Goal: Information Seeking & Learning: Learn about a topic

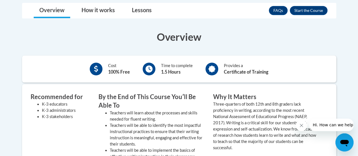
scroll to position [161, 0]
click at [313, 9] on button "Enroll" at bounding box center [309, 10] width 38 height 9
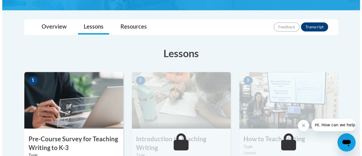
scroll to position [172, 0]
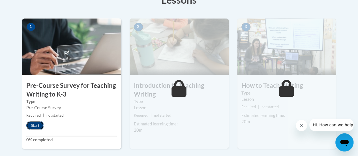
click at [35, 124] on button "Start" at bounding box center [35, 125] width 18 height 9
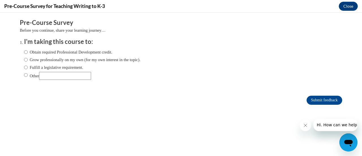
scroll to position [0, 0]
click at [24, 74] on input "Other" at bounding box center [26, 75] width 4 height 6
radio input "true"
click at [316, 97] on input "Submit feedback" at bounding box center [325, 100] width 36 height 9
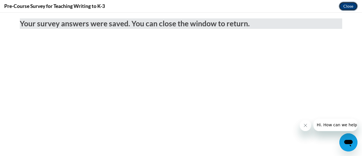
click at [345, 6] on button "Close" at bounding box center [348, 6] width 19 height 9
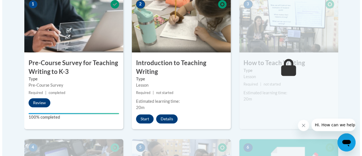
scroll to position [194, 0]
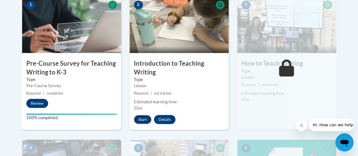
click at [144, 119] on button "Start" at bounding box center [143, 119] width 18 height 9
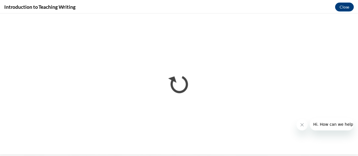
scroll to position [0, 0]
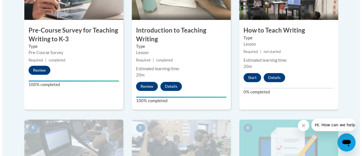
scroll to position [204, 0]
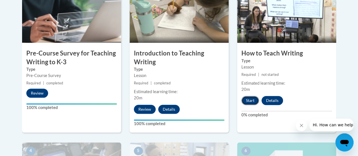
click at [245, 98] on button "Start" at bounding box center [251, 100] width 18 height 9
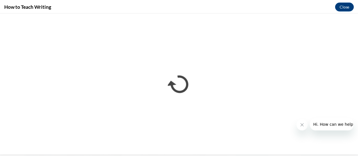
scroll to position [0, 0]
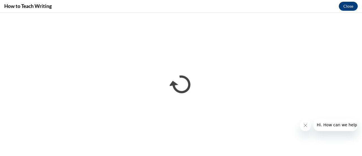
click at [304, 127] on icon "Close message from company" at bounding box center [305, 125] width 5 height 5
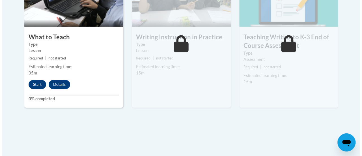
scroll to position [376, 0]
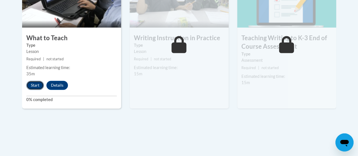
click at [37, 87] on button "Start" at bounding box center [35, 85] width 18 height 9
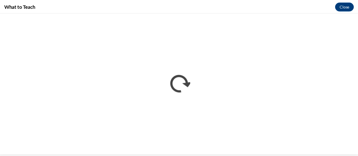
scroll to position [0, 0]
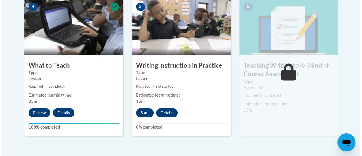
scroll to position [350, 0]
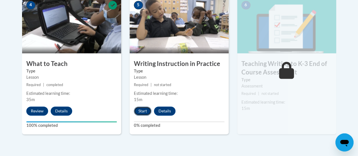
click at [144, 111] on button "Start" at bounding box center [143, 110] width 18 height 9
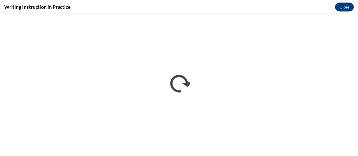
scroll to position [0, 0]
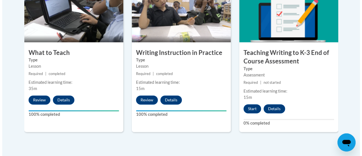
scroll to position [364, 0]
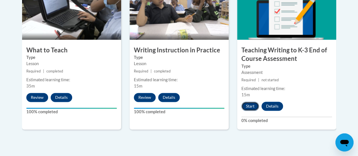
click at [250, 108] on button "Start" at bounding box center [251, 106] width 18 height 9
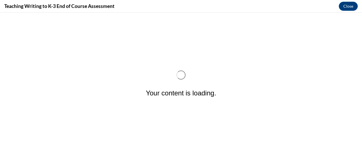
scroll to position [0, 0]
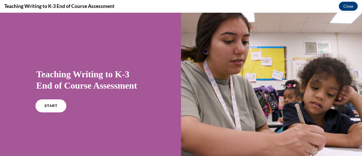
click at [50, 104] on span "START" at bounding box center [50, 106] width 13 height 4
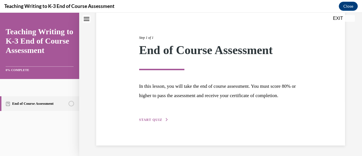
scroll to position [66, 0]
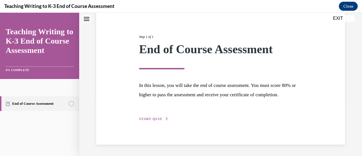
click at [154, 121] on span "START QUIZ" at bounding box center [150, 119] width 23 height 4
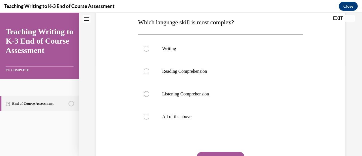
scroll to position [92, 0]
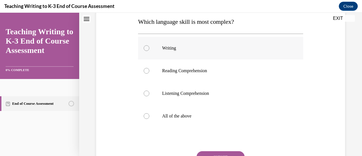
click at [152, 55] on label "Writing" at bounding box center [220, 48] width 165 height 23
click at [150, 51] on input "Writing" at bounding box center [147, 48] width 6 height 6
radio input "true"
click at [209, 152] on button "SUBMIT" at bounding box center [221, 156] width 48 height 11
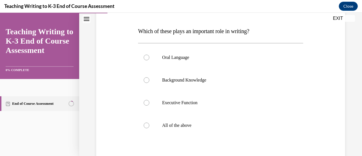
scroll to position [82, 0]
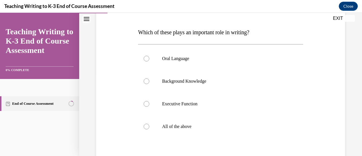
click at [172, 29] on span "Which of these plays an important role in writing?" at bounding box center [193, 32] width 111 height 6
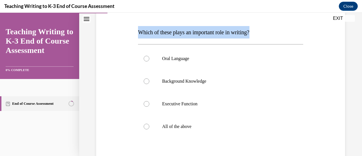
click at [172, 29] on span "Which of these plays an important role in writing?" at bounding box center [193, 32] width 111 height 6
copy p "Which of these plays an important role in writing?"
click at [178, 124] on p "All of the above" at bounding box center [225, 127] width 127 height 6
click at [150, 124] on input "All of the above" at bounding box center [147, 127] width 6 height 6
radio input "true"
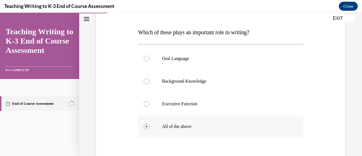
scroll to position [145, 0]
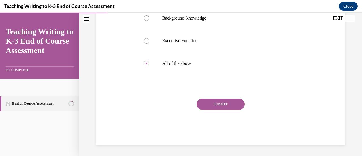
click at [204, 106] on button "SUBMIT" at bounding box center [221, 104] width 48 height 11
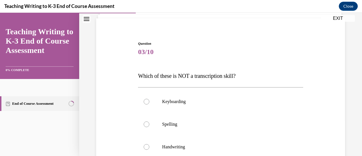
scroll to position [38, 0]
click at [194, 76] on span "Which of these is NOT a transcription skill?" at bounding box center [187, 75] width 98 height 6
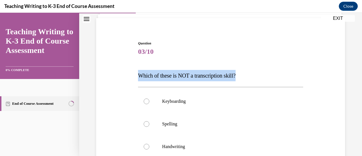
click at [194, 76] on span "Which of these is NOT a transcription skill?" at bounding box center [187, 75] width 98 height 6
copy span "Which of these is NOT a transcription skill?"
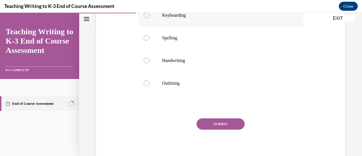
scroll to position [124, 0]
click at [187, 81] on p "Outlining" at bounding box center [225, 83] width 127 height 6
click at [150, 81] on input "Outlining" at bounding box center [147, 83] width 6 height 6
radio input "true"
click at [211, 123] on button "SUBMIT" at bounding box center [221, 123] width 48 height 11
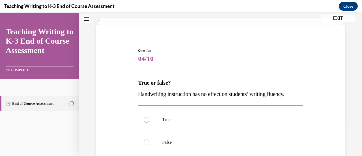
scroll to position [35, 0]
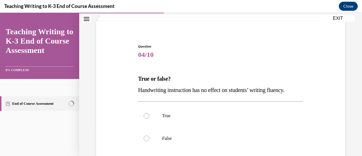
click at [174, 91] on span "Handwriting instruction has no effect on students’ writing fluency." at bounding box center [211, 90] width 146 height 6
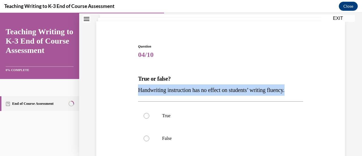
click at [174, 91] on span "Handwriting instruction has no effect on students’ writing fluency." at bounding box center [211, 90] width 146 height 6
copy span "Handwriting instruction has no effect on students’ writing fluency."
click at [216, 88] on span "Handwriting instruction has no effect on students’ writing fluency." at bounding box center [211, 90] width 146 height 6
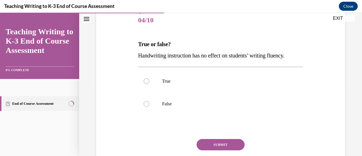
scroll to position [70, 0]
click at [193, 103] on p "False" at bounding box center [225, 104] width 127 height 6
click at [150, 103] on input "False" at bounding box center [147, 104] width 6 height 6
radio input "true"
click at [220, 142] on button "SUBMIT" at bounding box center [221, 143] width 48 height 11
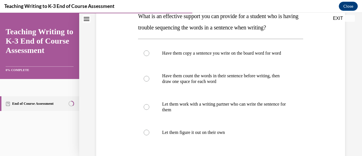
scroll to position [98, 0]
click at [168, 33] on p "What is an effective support you can provide for a student who is having troubl…" at bounding box center [220, 21] width 165 height 23
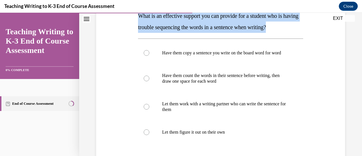
click at [168, 33] on p "What is an effective support you can provide for a student who is having troubl…" at bounding box center [220, 21] width 165 height 23
copy span "What is an effective support you can provide for a student who is having troubl…"
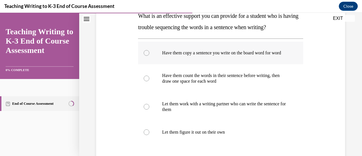
click at [223, 56] on p "Have them copy a sentence you write on the board word for word" at bounding box center [225, 53] width 127 height 6
click at [150, 56] on input "Have them copy a sentence you write on the board word for word" at bounding box center [147, 53] width 6 height 6
radio input "true"
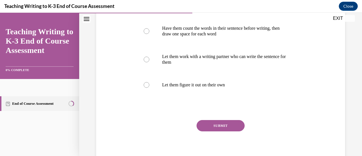
scroll to position [145, 0]
click at [215, 128] on button "SUBMIT" at bounding box center [221, 125] width 48 height 11
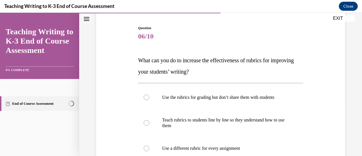
scroll to position [60, 0]
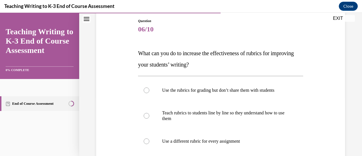
click at [175, 64] on span "What can you do to increase the effectiveness of rubrics for improving your stu…" at bounding box center [216, 59] width 156 height 18
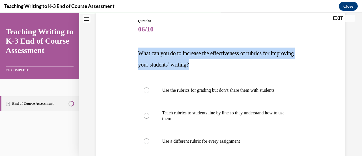
click at [175, 64] on span "What can you do to increase the effectiveness of rubrics for improving your stu…" at bounding box center [216, 59] width 156 height 18
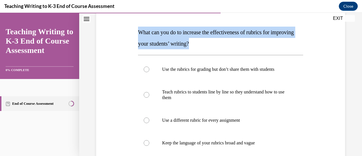
scroll to position [79, 0]
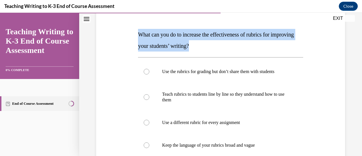
copy span "What can you do to increase the effectiveness of rubrics for improving your stu…"
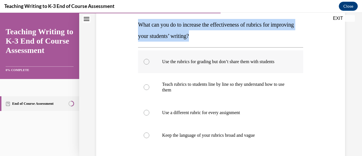
scroll to position [89, 0]
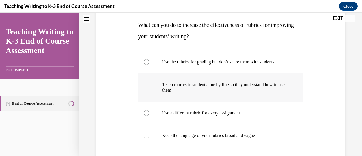
click at [179, 84] on p "Teach rubrics to students line by line so they understand how to use them" at bounding box center [225, 87] width 127 height 11
click at [150, 85] on input "Teach rubrics to students line by line so they understand how to use them" at bounding box center [147, 88] width 6 height 6
radio input "true"
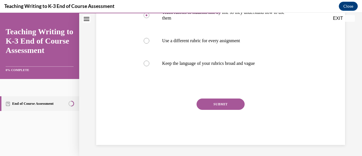
click at [208, 104] on button "SUBMIT" at bounding box center [221, 104] width 48 height 11
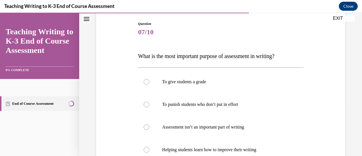
scroll to position [60, 0]
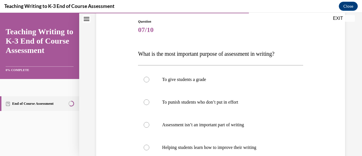
click at [230, 54] on span "What is the most important purpose of assessment in writing?" at bounding box center [206, 54] width 137 height 6
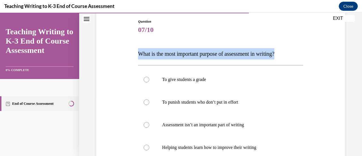
click at [230, 54] on span "What is the most important purpose of assessment in writing?" at bounding box center [206, 54] width 137 height 6
copy span "What is the most important purpose of assessment in writing?"
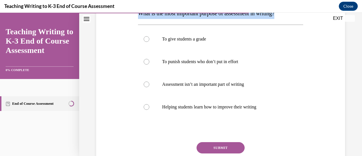
scroll to position [101, 0]
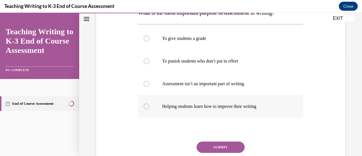
click at [211, 110] on label "Helping students learn how to improve their writing" at bounding box center [220, 106] width 165 height 23
click at [150, 109] on input "Helping students learn how to improve their writing" at bounding box center [147, 107] width 6 height 6
radio input "true"
click at [222, 146] on button "SUBMIT" at bounding box center [221, 147] width 48 height 11
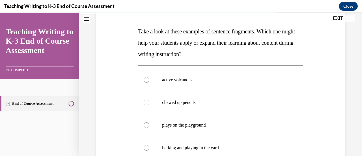
scroll to position [82, 0]
click at [160, 31] on span "Take a look at these examples of sentence fragments. Which one might help your …" at bounding box center [216, 43] width 157 height 29
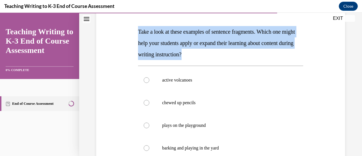
click at [160, 31] on span "Take a look at these examples of sentence fragments. Which one might help your …" at bounding box center [216, 43] width 157 height 29
copy span "Take a look at these examples of sentence fragments. Which one might help your …"
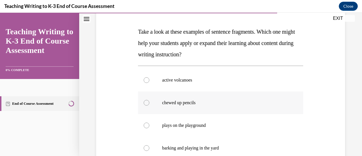
click at [174, 104] on p "chewed up pencils" at bounding box center [225, 103] width 127 height 6
click at [150, 104] on input "chewed up pencils" at bounding box center [147, 103] width 6 height 6
radio input "true"
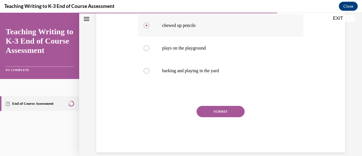
scroll to position [160, 0]
click at [206, 113] on button "SUBMIT" at bounding box center [221, 110] width 48 height 11
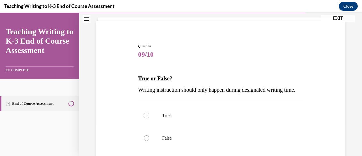
scroll to position [41, 0]
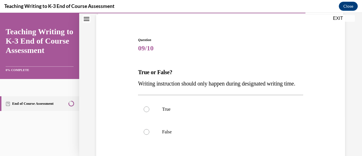
click at [147, 84] on span "Writing instruction should only happen during designated writing time." at bounding box center [216, 83] width 157 height 6
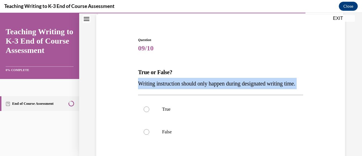
copy p "Writing instruction should only happen during designated writing time."
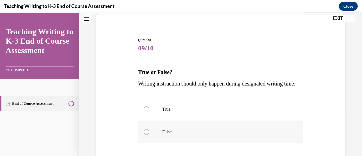
click at [159, 140] on label "False" at bounding box center [220, 132] width 165 height 23
click at [150, 135] on input "False" at bounding box center [147, 132] width 6 height 6
radio input "true"
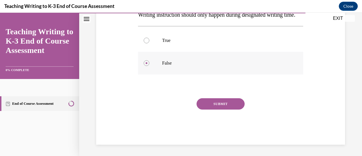
scroll to position [121, 0]
click at [203, 105] on button "SUBMIT" at bounding box center [221, 103] width 48 height 11
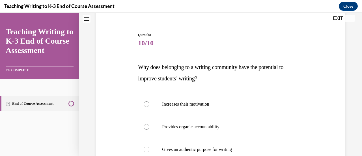
scroll to position [50, 0]
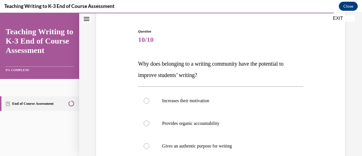
click at [165, 65] on span "Why does belonging to a writing community have the potential to improve student…" at bounding box center [211, 70] width 146 height 18
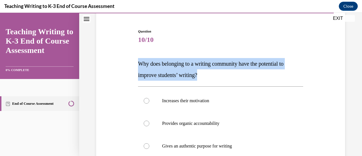
click at [165, 65] on span "Why does belonging to a writing community have the potential to improve student…" at bounding box center [211, 70] width 146 height 18
copy span "Why does belonging to a writing community have the potential to improve student…"
click at [174, 69] on p "Why does belonging to a writing community have the potential to improve student…" at bounding box center [220, 69] width 165 height 23
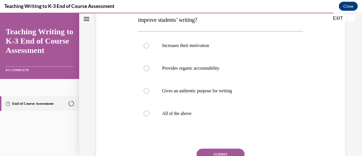
scroll to position [105, 0]
click at [186, 110] on label "All of the above" at bounding box center [220, 113] width 165 height 23
click at [150, 110] on input "All of the above" at bounding box center [147, 113] width 6 height 6
radio input "true"
click at [204, 149] on button "SUBMIT" at bounding box center [221, 153] width 48 height 11
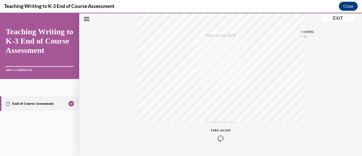
scroll to position [147, 0]
click at [338, 17] on button "EXIT" at bounding box center [338, 18] width 34 height 7
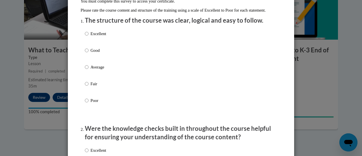
scroll to position [58, 0]
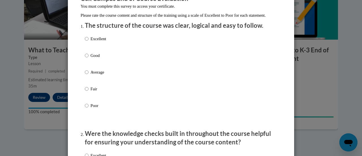
click at [103, 42] on p "Excellent" at bounding box center [99, 39] width 16 height 6
click at [89, 42] on input "Excellent" at bounding box center [87, 39] width 4 height 6
radio input "true"
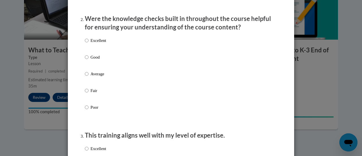
click at [103, 44] on p "Excellent" at bounding box center [99, 40] width 16 height 6
click at [89, 44] on input "Excellent" at bounding box center [87, 40] width 4 height 6
radio input "true"
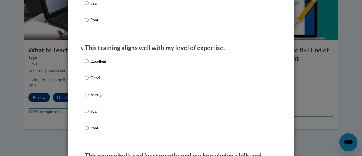
scroll to position [261, 0]
click at [103, 72] on label "Excellent" at bounding box center [95, 65] width 21 height 15
click at [89, 64] on input "Excellent" at bounding box center [87, 61] width 4 height 6
radio input "true"
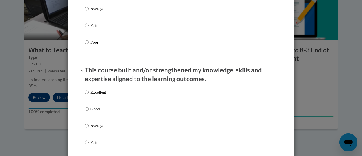
scroll to position [351, 0]
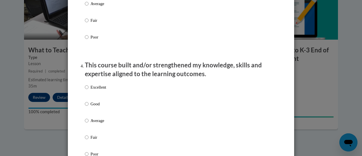
click at [102, 90] on p "Excellent" at bounding box center [99, 87] width 16 height 6
click at [89, 90] on input "Excellent" at bounding box center [87, 87] width 4 height 6
radio input "true"
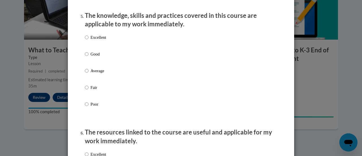
click at [99, 46] on label "Excellent" at bounding box center [95, 41] width 21 height 15
click at [89, 40] on input "Excellent" at bounding box center [87, 37] width 4 height 6
radio input "true"
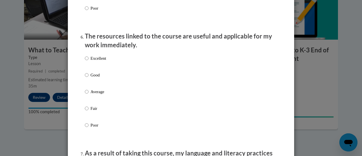
scroll to position [616, 0]
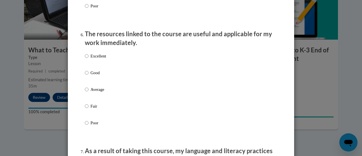
click at [102, 59] on p "Excellent" at bounding box center [99, 56] width 16 height 6
click at [89, 59] on input "Excellent" at bounding box center [87, 56] width 4 height 6
radio input "true"
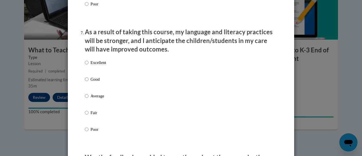
click at [101, 72] on label "Excellent" at bounding box center [95, 66] width 21 height 15
click at [89, 66] on input "Excellent" at bounding box center [87, 62] width 4 height 6
radio input "true"
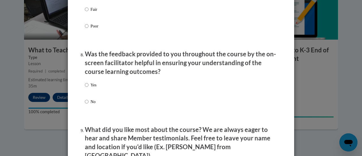
scroll to position [839, 0]
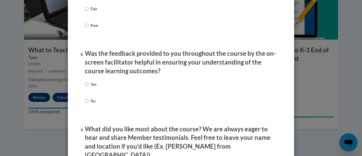
click at [91, 88] on p "Yes" at bounding box center [94, 84] width 6 height 6
click at [89, 88] on input "Yes" at bounding box center [87, 84] width 4 height 6
radio input "true"
click at [91, 88] on p "Yes" at bounding box center [94, 84] width 6 height 6
click at [89, 88] on input "Yes" at bounding box center [87, 84] width 4 height 6
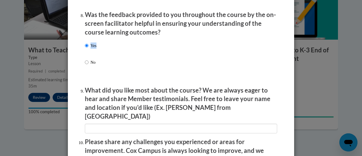
scroll to position [873, 0]
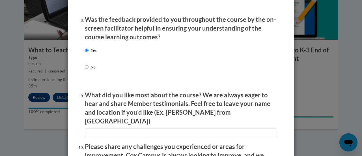
click at [127, 40] on p "Was the feedback provided to you throughout the course by the on-screen facilit…" at bounding box center [181, 28] width 193 height 26
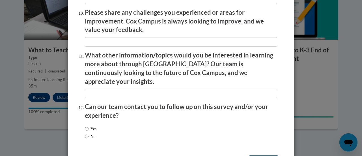
scroll to position [1021, 0]
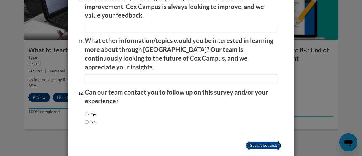
click at [263, 141] on input "Submit feedback" at bounding box center [264, 145] width 36 height 9
